Goal: Check status: Check status

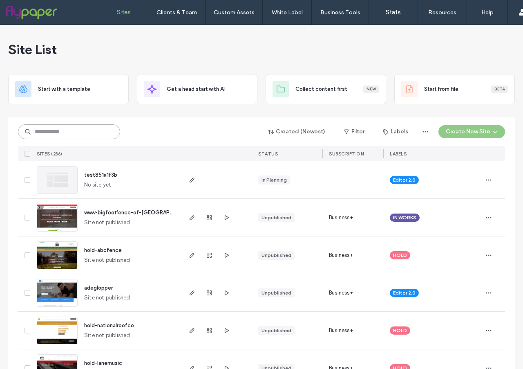
click at [55, 128] on input at bounding box center [69, 131] width 102 height 15
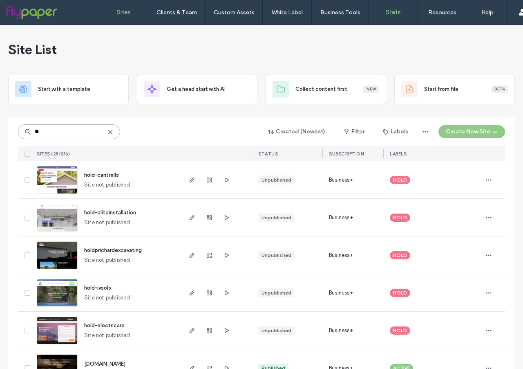
type input "**"
click at [389, 7] on link "Stats" at bounding box center [393, 12] width 49 height 25
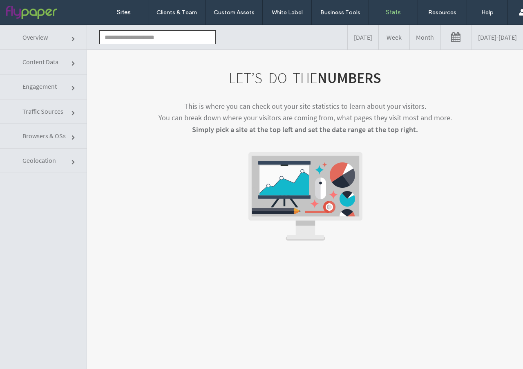
click at [126, 33] on input "text" at bounding box center [157, 37] width 116 height 14
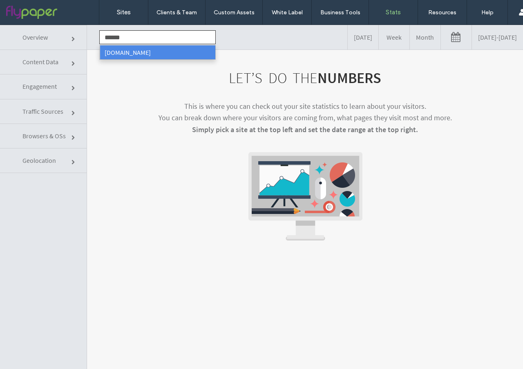
click at [141, 60] on div "LET’S DO THE NUMBERS This is where you can check out your site statistics to le…" at bounding box center [305, 221] width 436 height 344
click at [128, 37] on input "******" at bounding box center [157, 37] width 116 height 14
click at [134, 52] on li "[DOMAIN_NAME]" at bounding box center [158, 52] width 116 height 14
type input "**********"
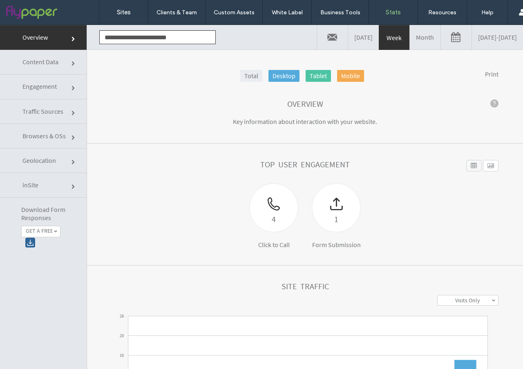
click at [42, 227] on label "GET A FREE QUOTE" at bounding box center [39, 230] width 27 height 7
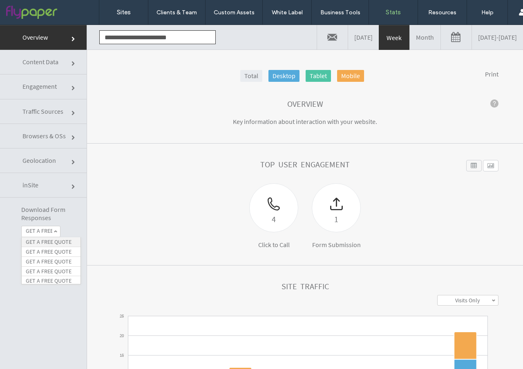
click at [40, 244] on label "GET A FREE QUOTE" at bounding box center [49, 241] width 46 height 7
click at [32, 243] on div at bounding box center [30, 242] width 10 height 10
click at [54, 232] on span at bounding box center [56, 231] width 4 height 4
click at [46, 255] on label "GET A FREE QUOTE" at bounding box center [49, 251] width 46 height 7
click at [29, 244] on div at bounding box center [30, 242] width 10 height 10
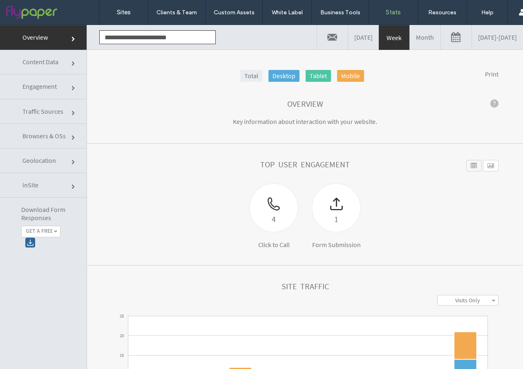
click at [51, 233] on label "GET A FREE QUOTE" at bounding box center [39, 230] width 27 height 7
click at [47, 249] on label "GET A FREE QUOTE" at bounding box center [49, 245] width 46 height 7
click at [32, 242] on div at bounding box center [30, 242] width 10 height 10
click at [54, 231] on span at bounding box center [56, 231] width 4 height 4
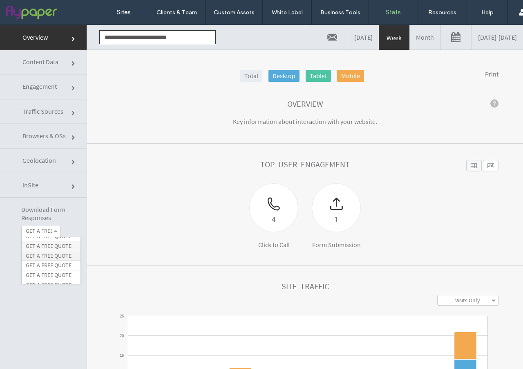
click at [53, 259] on label "GET A FREE QUOTE" at bounding box center [49, 255] width 46 height 7
click at [30, 241] on div at bounding box center [30, 242] width 10 height 10
click at [46, 228] on label "GET A FREE QUOTE" at bounding box center [39, 230] width 27 height 7
click at [48, 263] on label "GET A FREE QUOTE" at bounding box center [49, 259] width 46 height 7
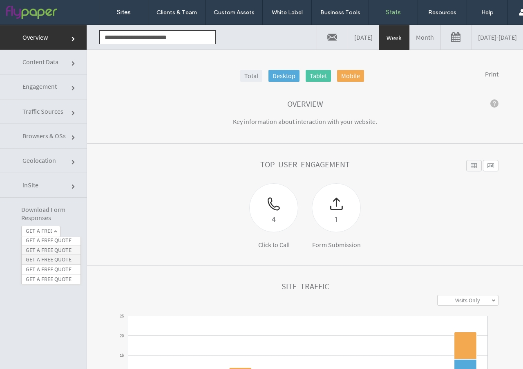
scroll to position [0, 0]
click at [32, 242] on div at bounding box center [30, 242] width 10 height 10
click at [48, 232] on label "GET A FREE QUOTE" at bounding box center [39, 230] width 27 height 7
click at [41, 266] on label "GET A FREE QUOTE" at bounding box center [49, 269] width 46 height 7
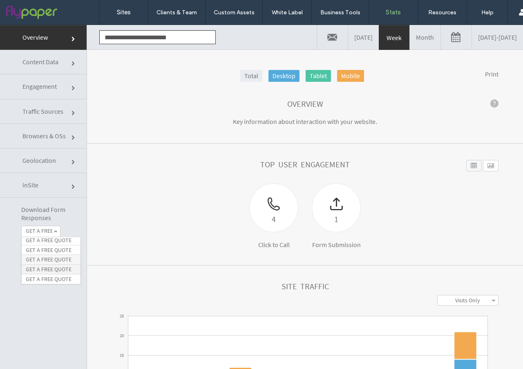
scroll to position [0, 0]
click at [28, 242] on div at bounding box center [30, 242] width 10 height 10
click at [56, 232] on span at bounding box center [56, 231] width 4 height 4
click at [46, 277] on label "GET A FREE QUOTE" at bounding box center [49, 278] width 46 height 7
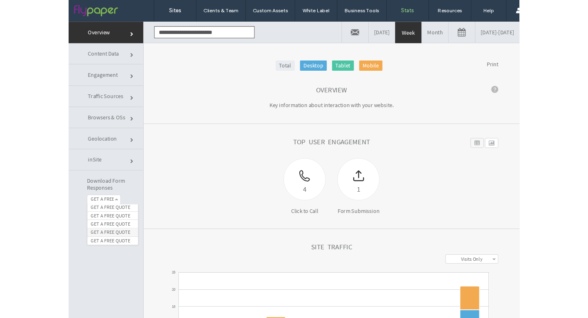
scroll to position [0, 0]
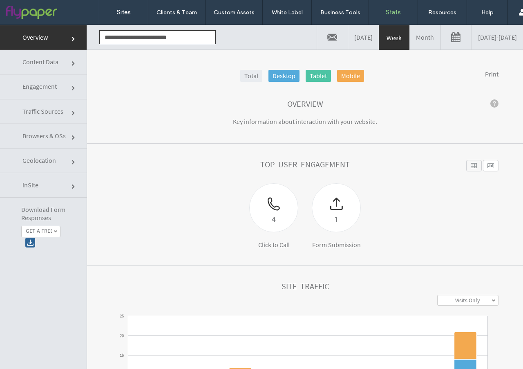
click at [31, 241] on div at bounding box center [30, 242] width 10 height 10
